Goal: Navigation & Orientation: Go to known website

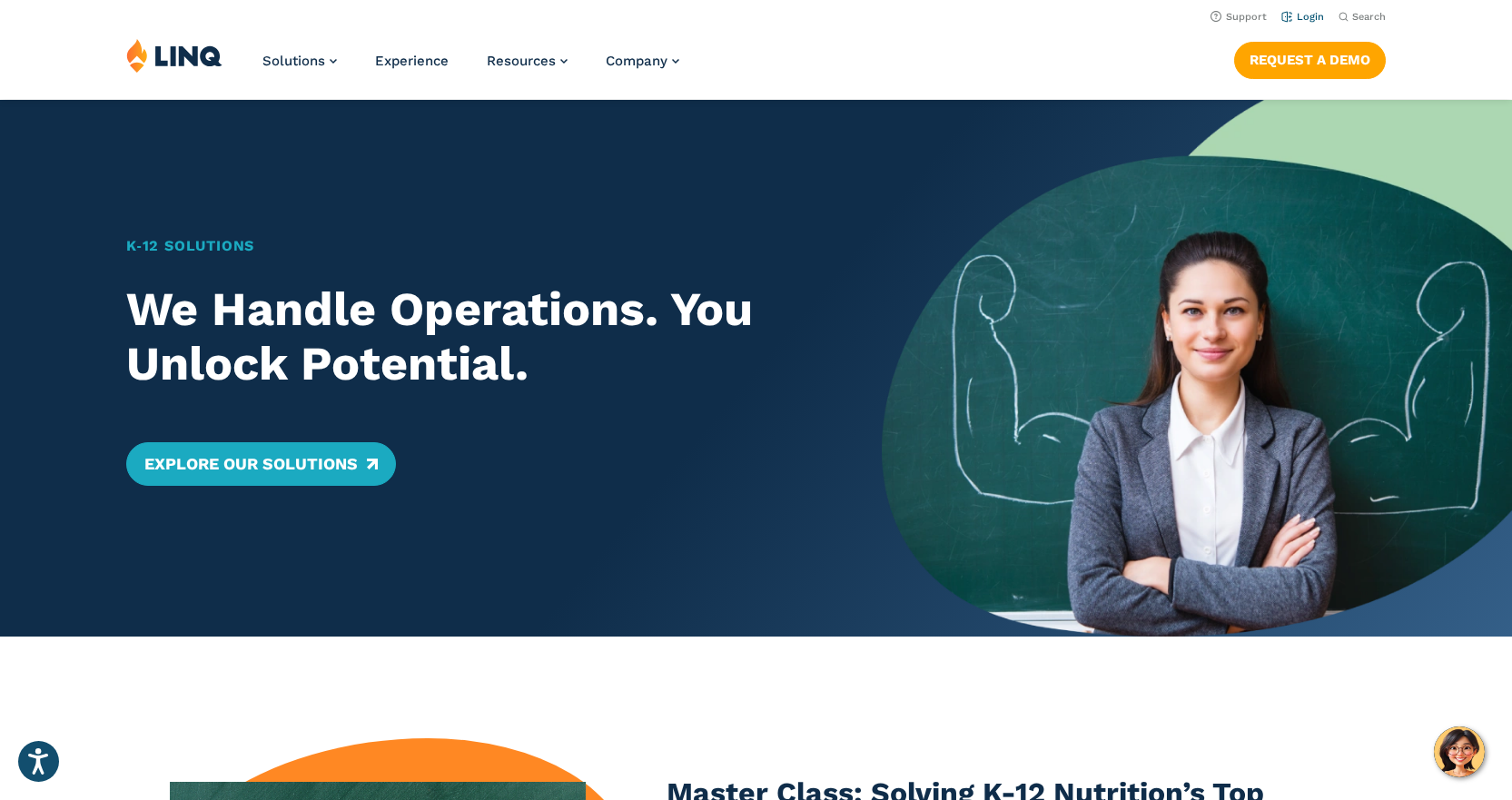
click at [1308, 21] on link "Login" at bounding box center [1303, 17] width 43 height 12
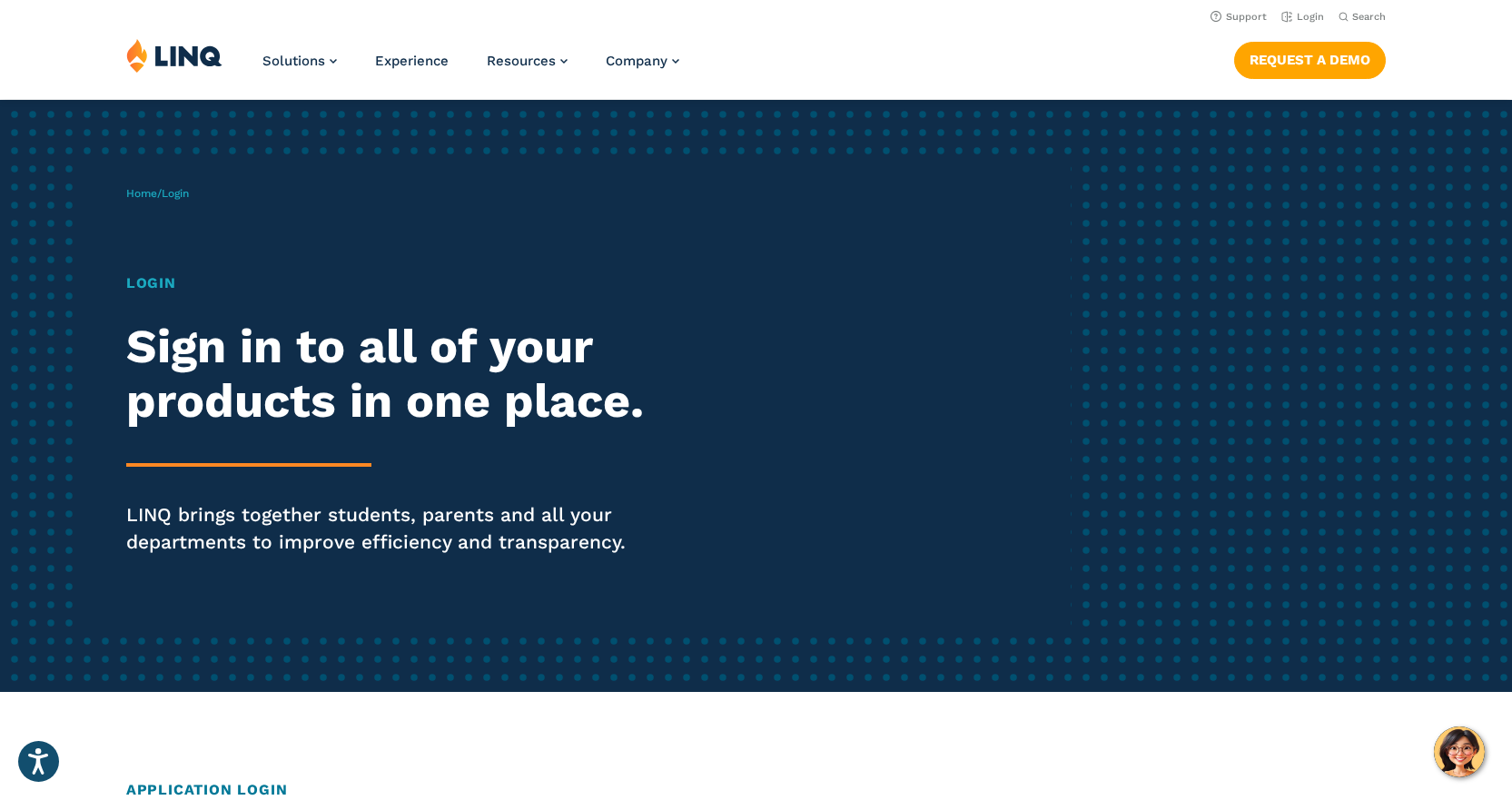
click at [172, 191] on span "Login" at bounding box center [175, 194] width 27 height 13
